Goal: Task Accomplishment & Management: Use online tool/utility

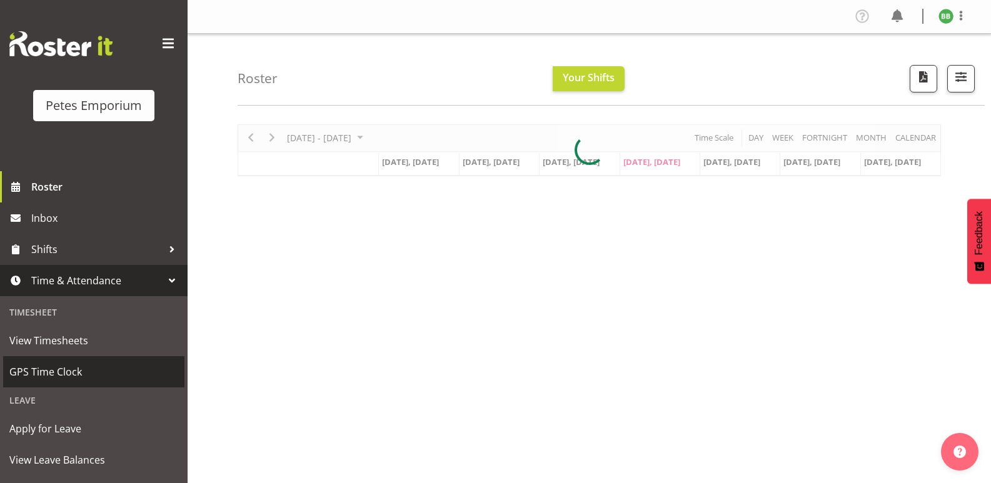
click at [91, 366] on span "GPS Time Clock" at bounding box center [93, 371] width 169 height 19
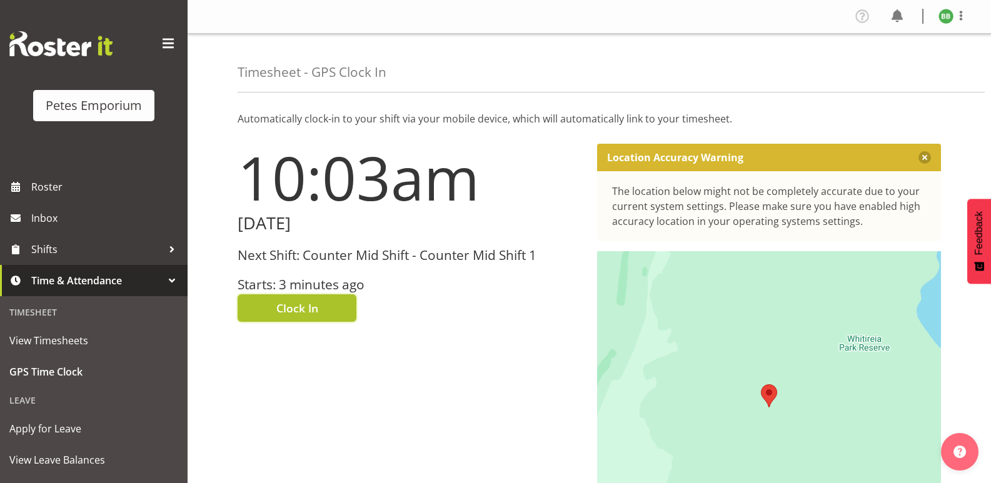
click at [291, 304] on span "Clock In" at bounding box center [297, 308] width 42 height 16
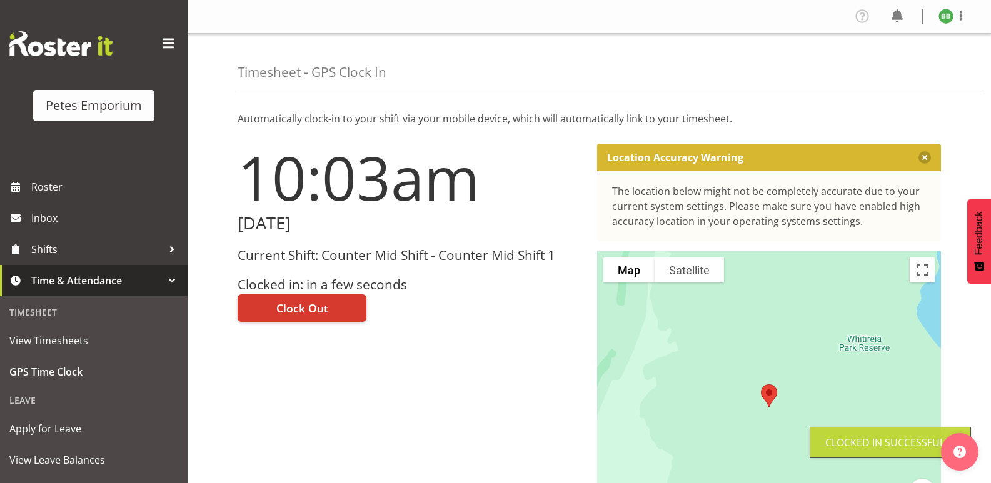
click at [939, 15] on img at bounding box center [945, 16] width 15 height 15
click at [896, 64] on link "Log Out" at bounding box center [908, 65] width 120 height 22
